Goal: Check status: Check status

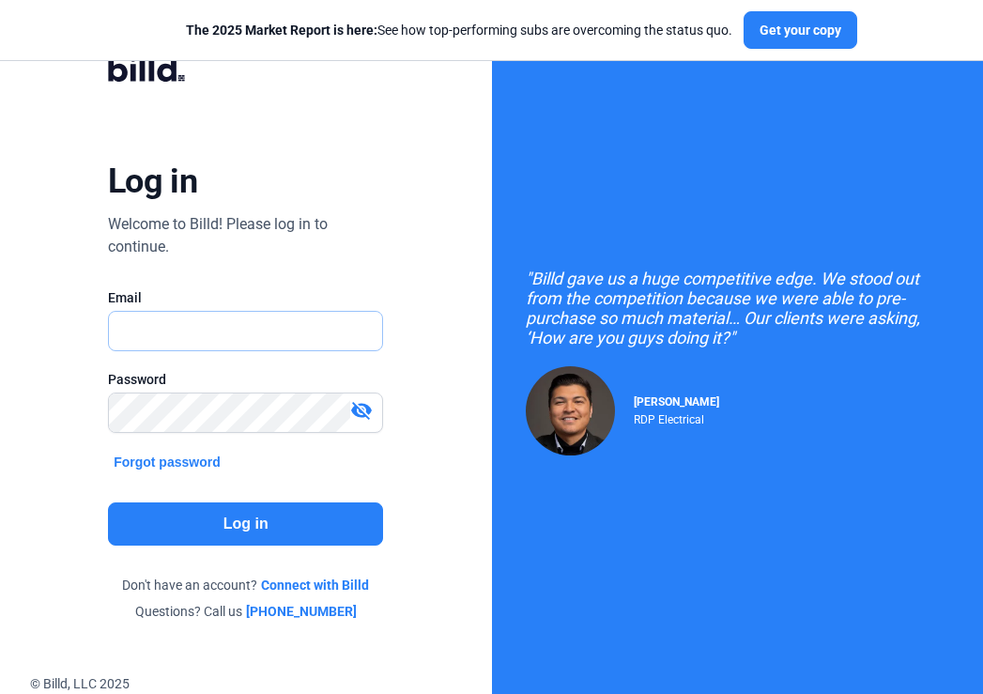
click at [247, 332] on input "text" at bounding box center [236, 331] width 254 height 38
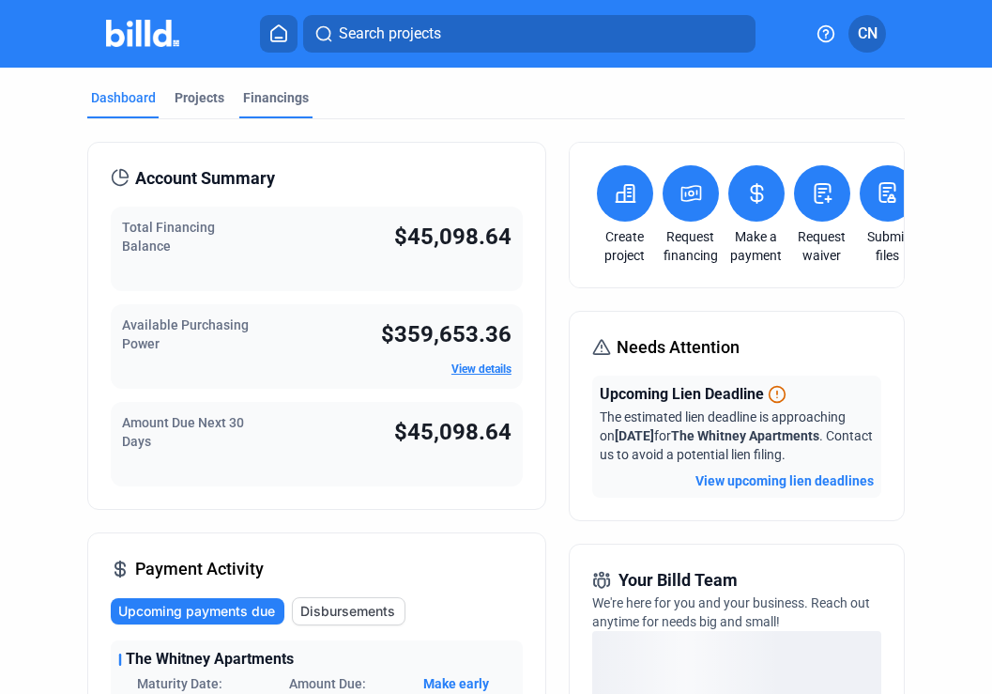
click at [251, 89] on div "Financings" at bounding box center [276, 97] width 66 height 19
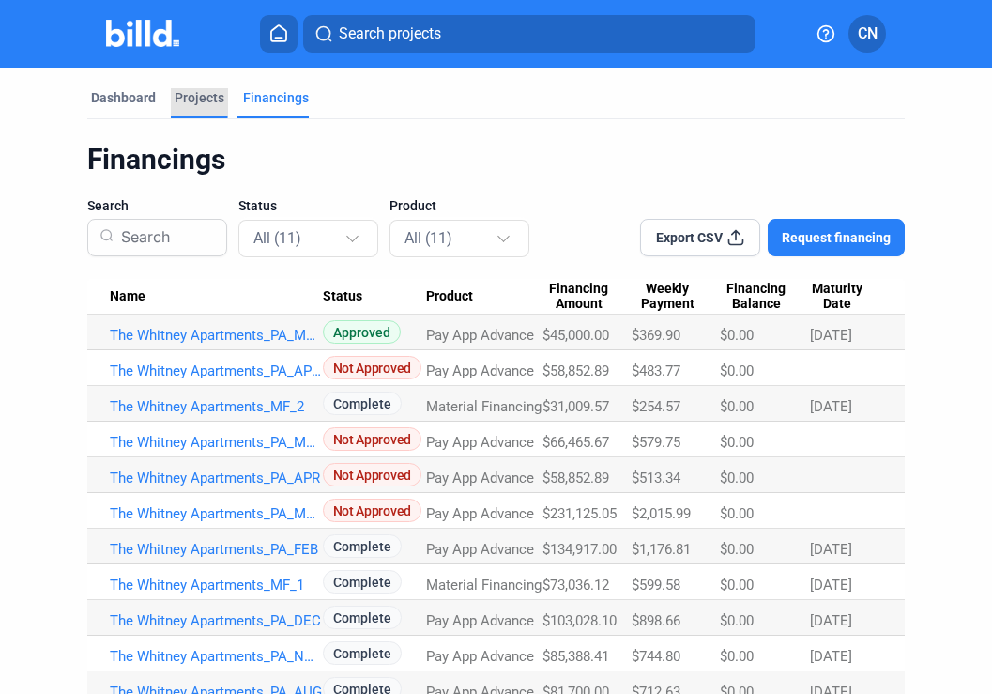
click at [188, 90] on div "Projects" at bounding box center [200, 97] width 50 height 19
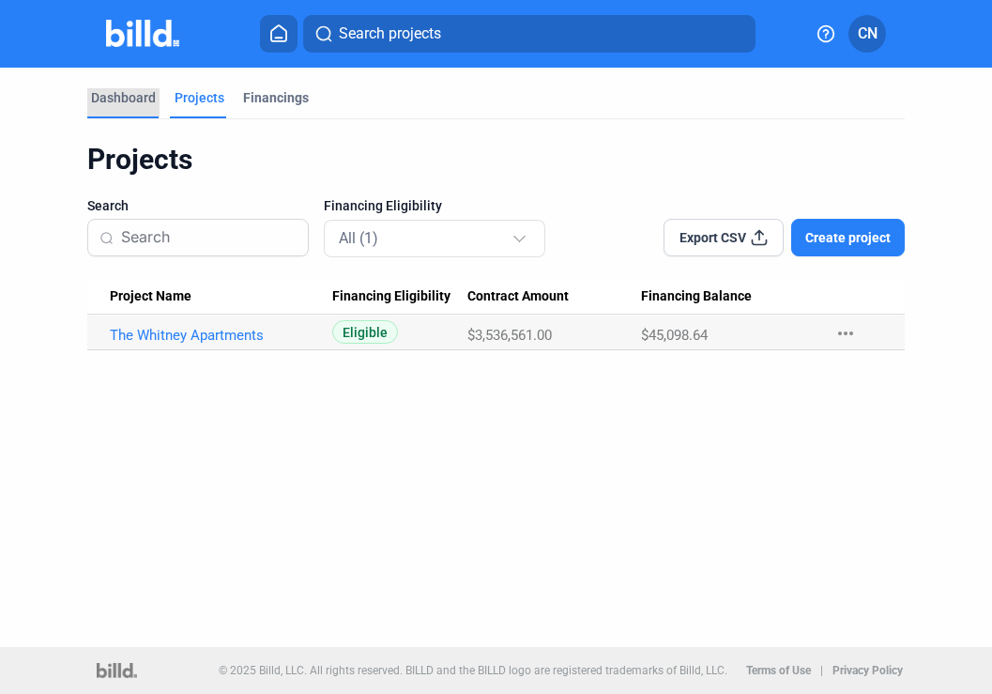
click at [103, 93] on div "Dashboard" at bounding box center [123, 97] width 65 height 19
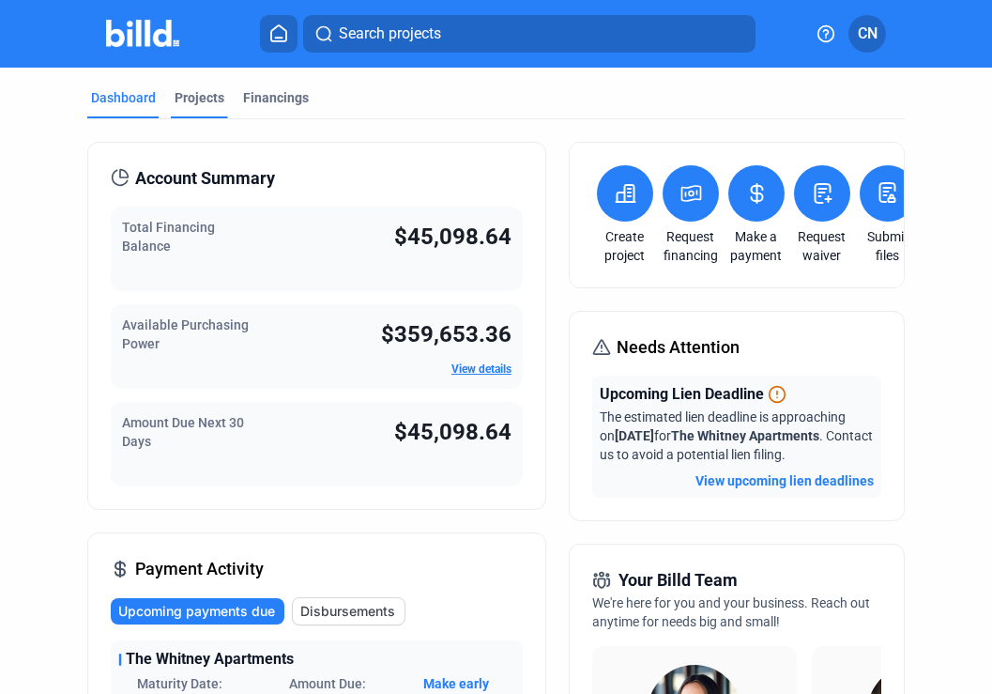
click at [203, 92] on div "Projects" at bounding box center [200, 97] width 50 height 19
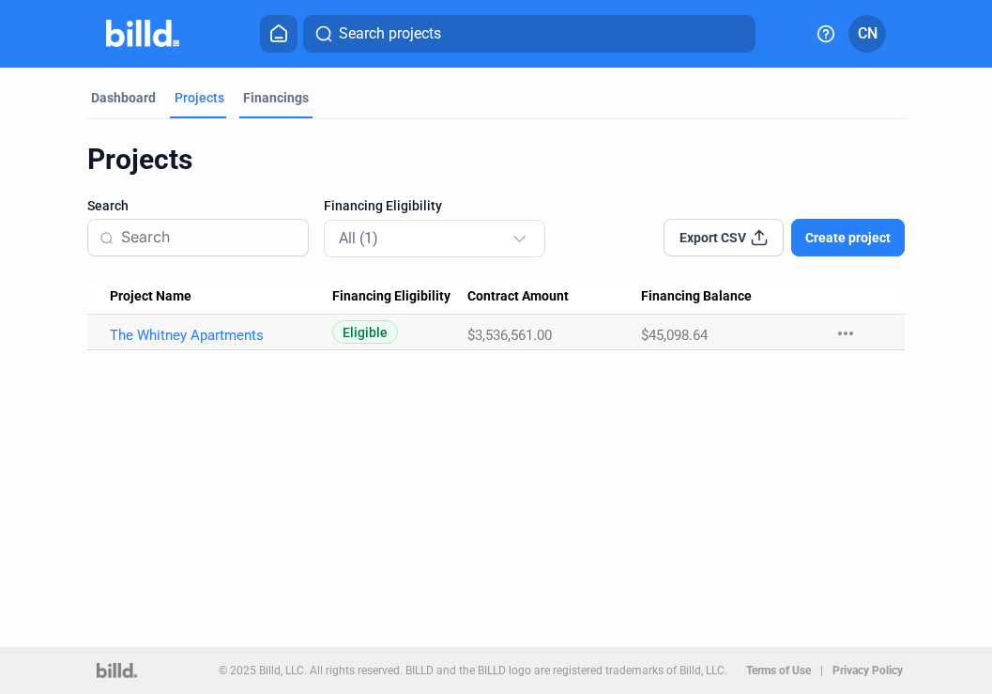
click at [285, 96] on div "Financings" at bounding box center [276, 97] width 66 height 19
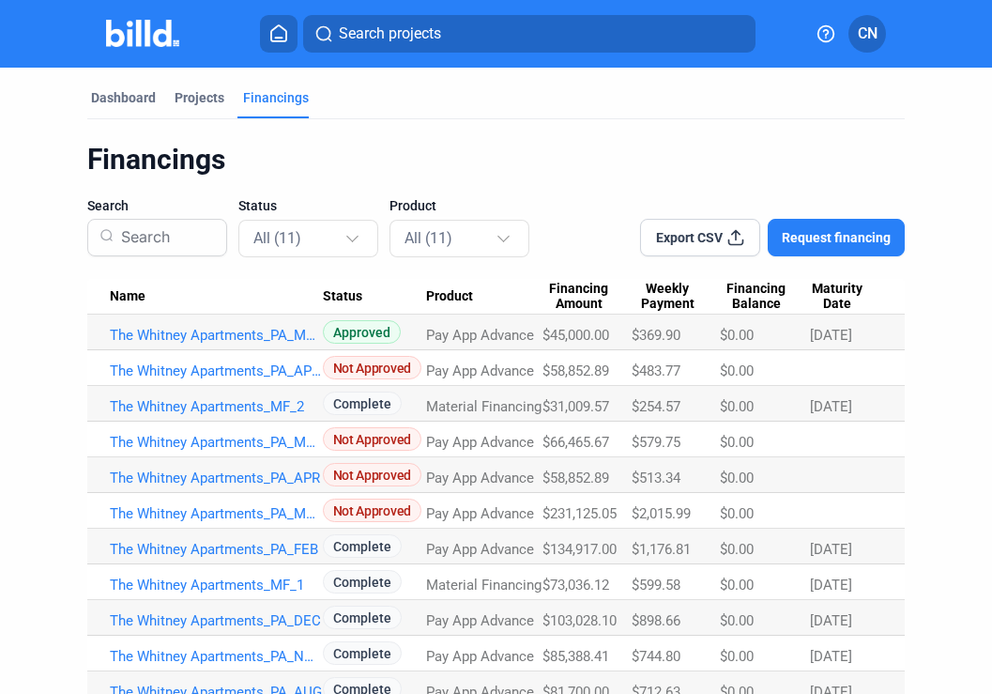
scroll to position [71, 0]
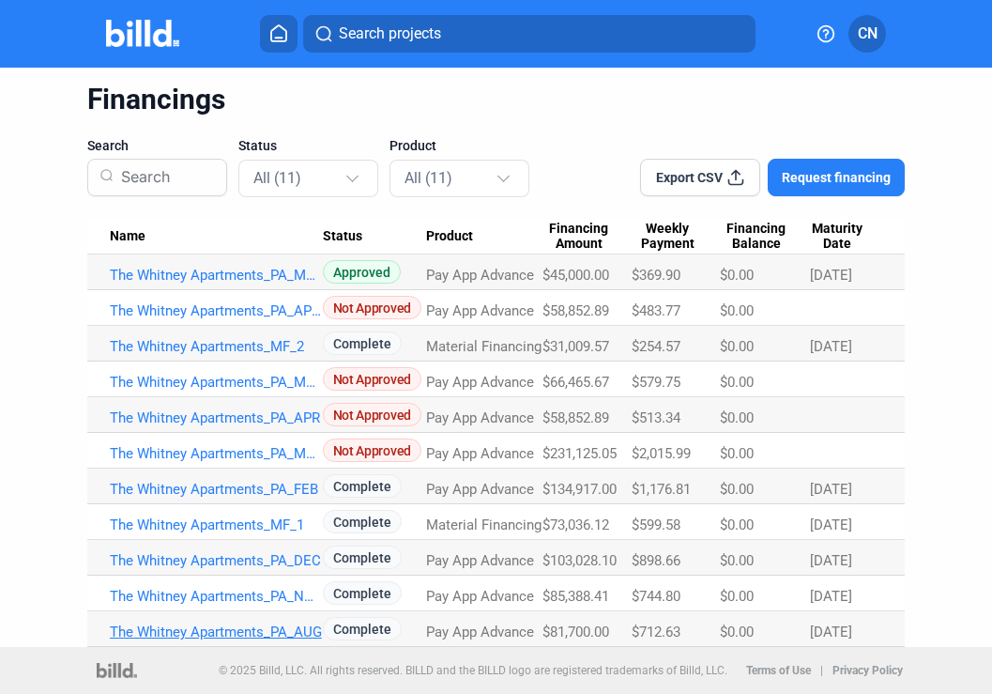
click at [251, 636] on link "The Whitney Apartments_PA_AUG" at bounding box center [216, 631] width 213 height 17
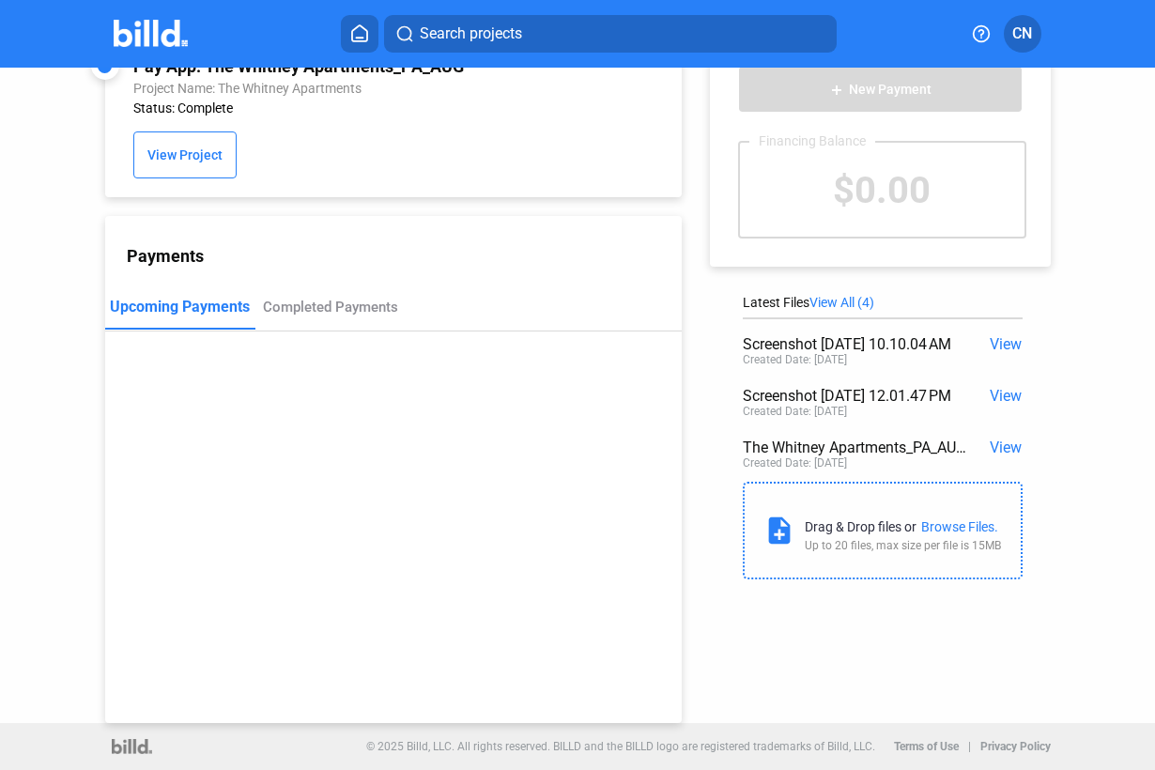
scroll to position [49, 0]
